Goal: Task Accomplishment & Management: Understand process/instructions

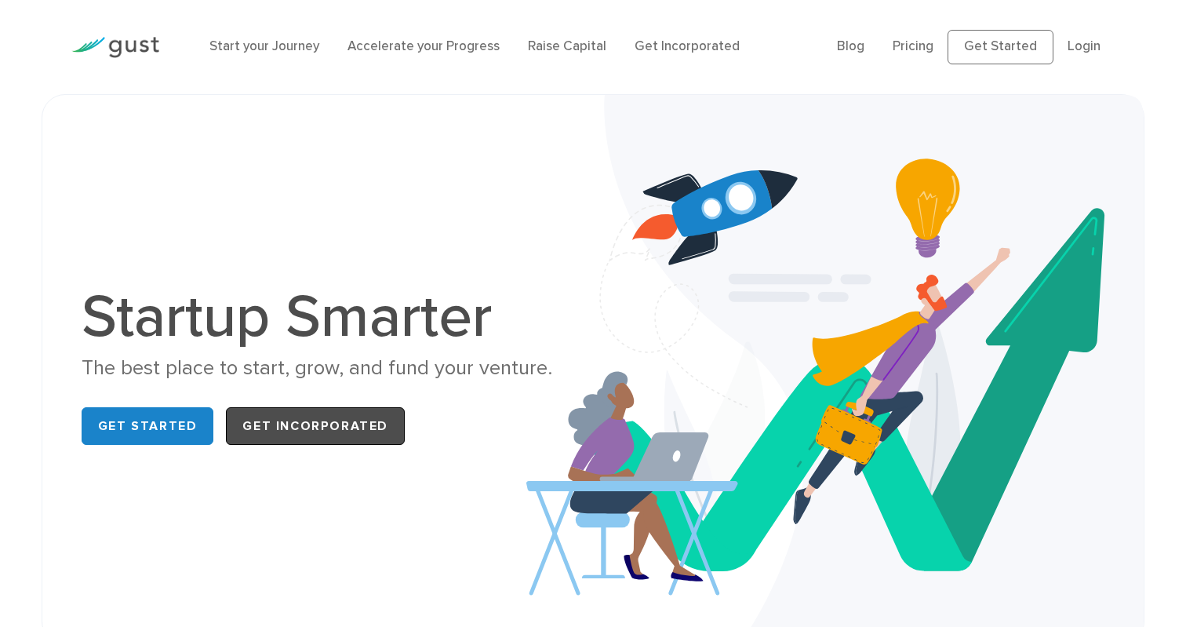
click at [261, 421] on link "Get Incorporated" at bounding box center [315, 426] width 179 height 38
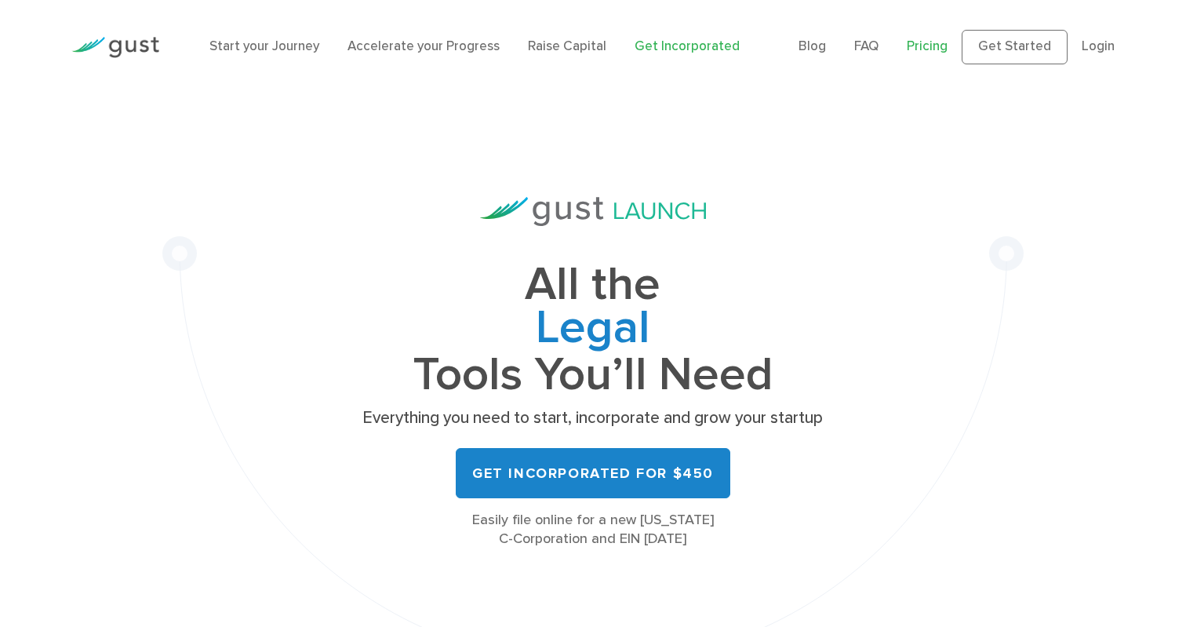
click at [928, 48] on link "Pricing" at bounding box center [927, 46] width 41 height 16
